Goal: Information Seeking & Learning: Learn about a topic

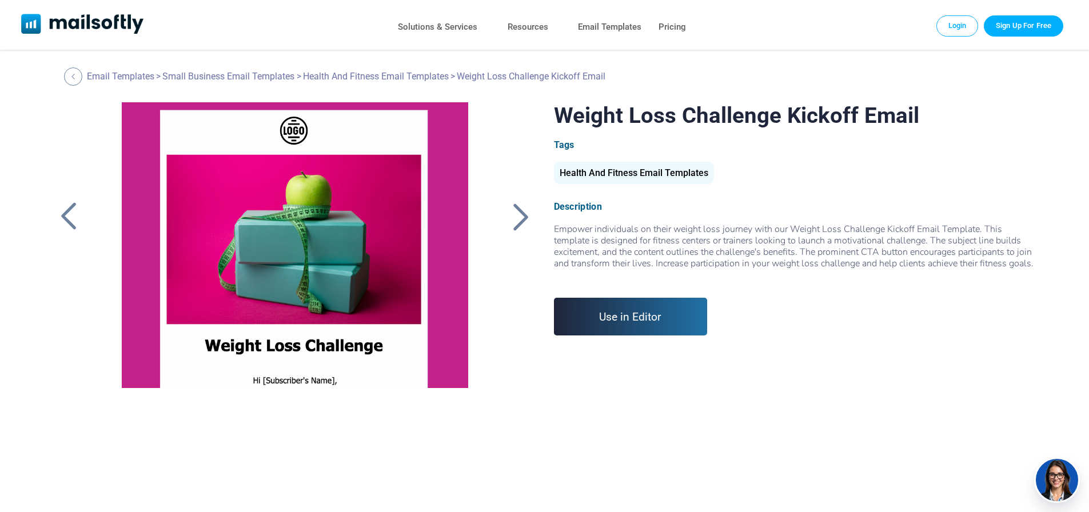
click at [531, 222] on div at bounding box center [521, 217] width 29 height 30
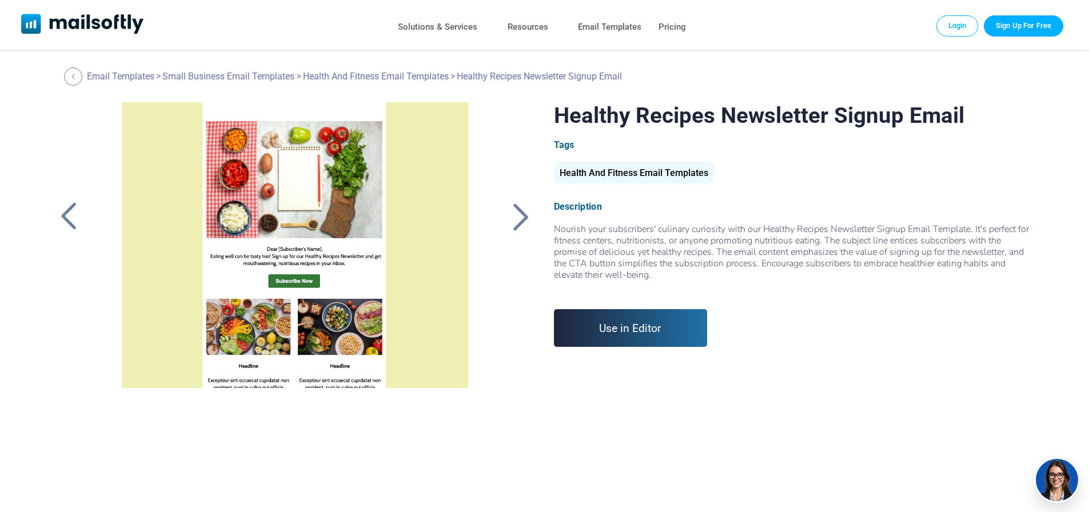
scroll to position [189, 0]
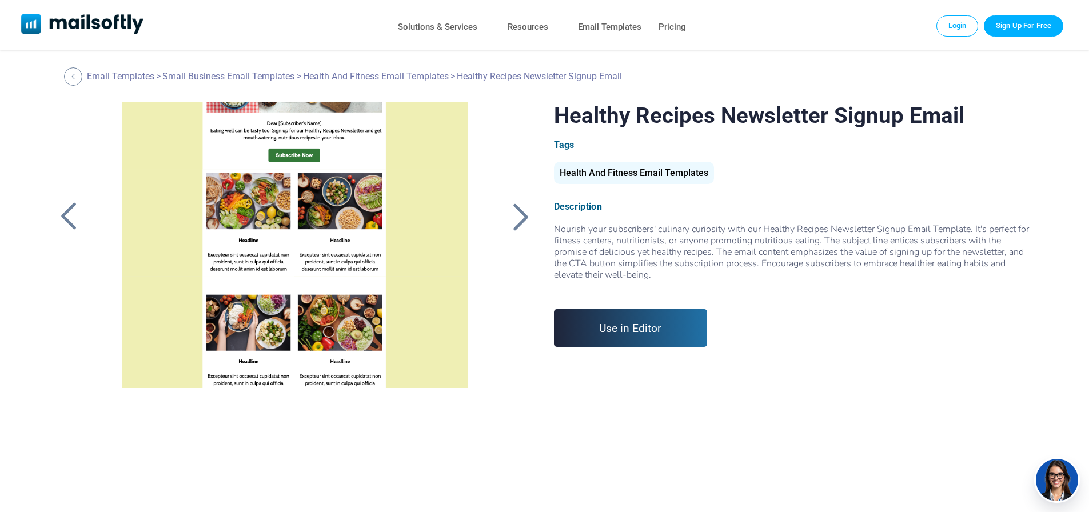
click at [69, 216] on div at bounding box center [68, 217] width 29 height 30
